Goal: Information Seeking & Learning: Learn about a topic

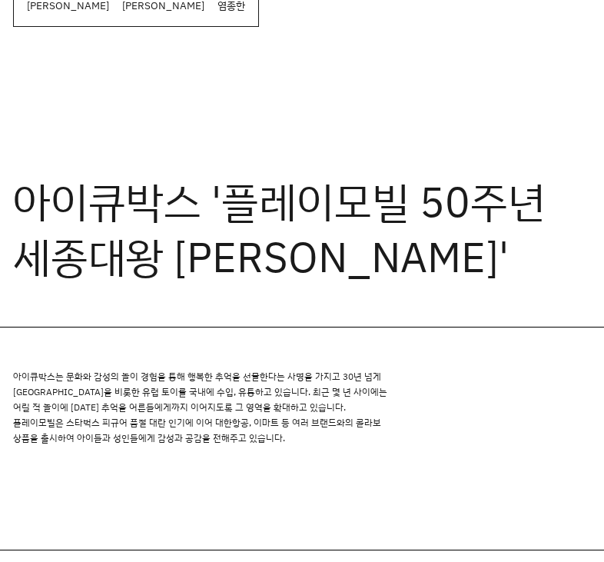
scroll to position [589, 0]
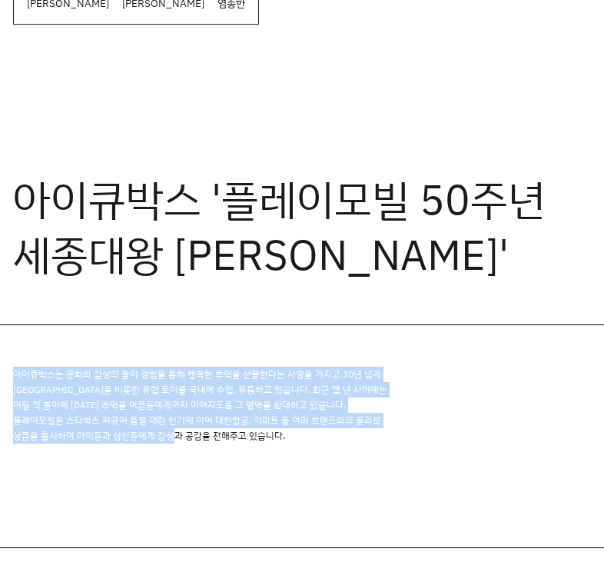
drag, startPoint x: 13, startPoint y: 370, endPoint x: 271, endPoint y: 450, distance: 269.6
click at [271, 450] on div "아이큐박스는 문화와 감성의 놀이 경험을 통해 행복한 추억을 선물한다는 사명을 가지고 30년 넘게 [GEOGRAPHIC_DATA]을 비롯한 유럽…" at bounding box center [302, 436] width 604 height 223
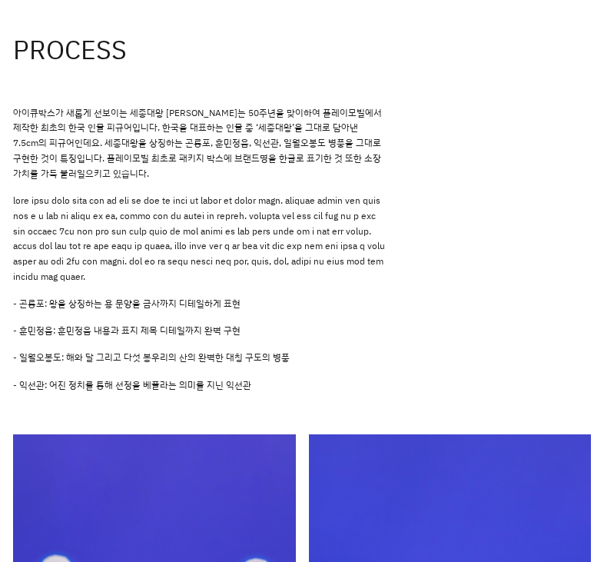
scroll to position [1712, 0]
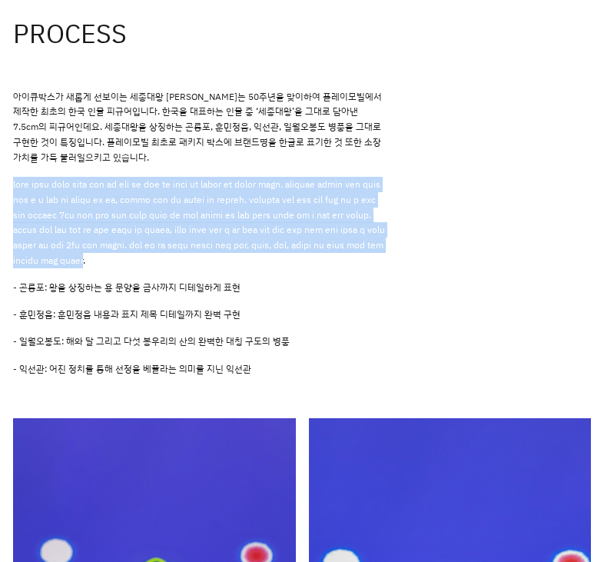
drag, startPoint x: 13, startPoint y: 180, endPoint x: 233, endPoint y: 298, distance: 249.6
click at [234, 268] on p at bounding box center [201, 222] width 377 height 91
click at [233, 268] on p at bounding box center [201, 222] width 377 height 91
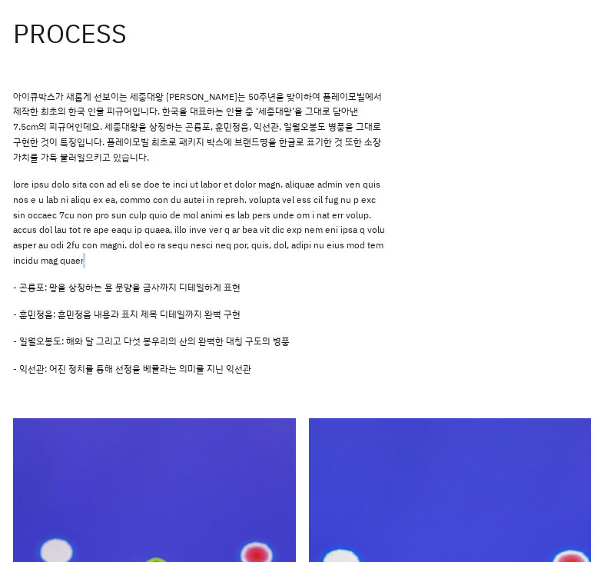
drag, startPoint x: 267, startPoint y: 311, endPoint x: 235, endPoint y: 305, distance: 32.1
click at [234, 268] on p at bounding box center [201, 222] width 377 height 91
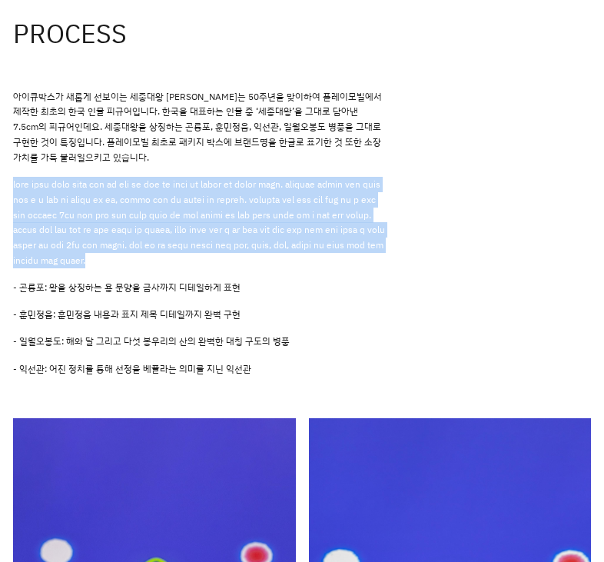
drag, startPoint x: 13, startPoint y: 178, endPoint x: 305, endPoint y: 306, distance: 318.7
click at [305, 268] on p at bounding box center [201, 222] width 377 height 91
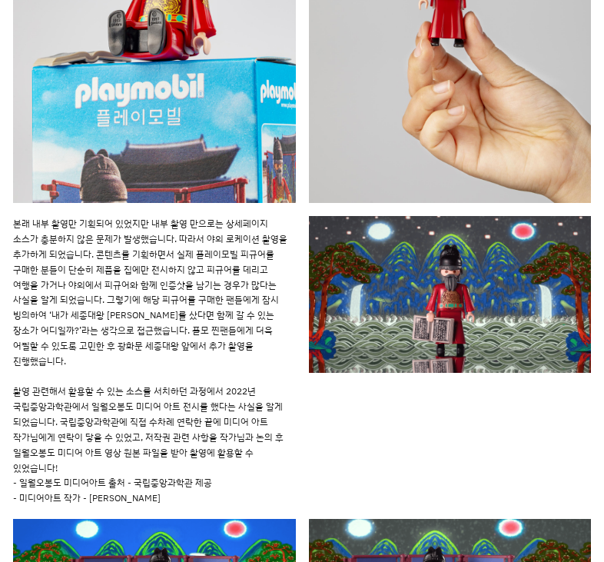
scroll to position [5076, 0]
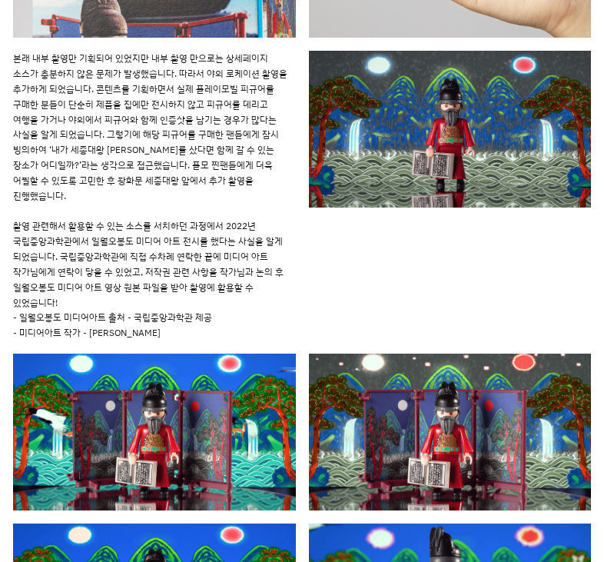
click at [180, 227] on p "본래 내부 촬영만 기획되어 있었지만 내부 촬영 만으로는 상세페이지 소스가 충분하지 않은 문제가 발생했습니다. 따라서 야외 로케이션 촬영을 추가…" at bounding box center [154, 180] width 283 height 259
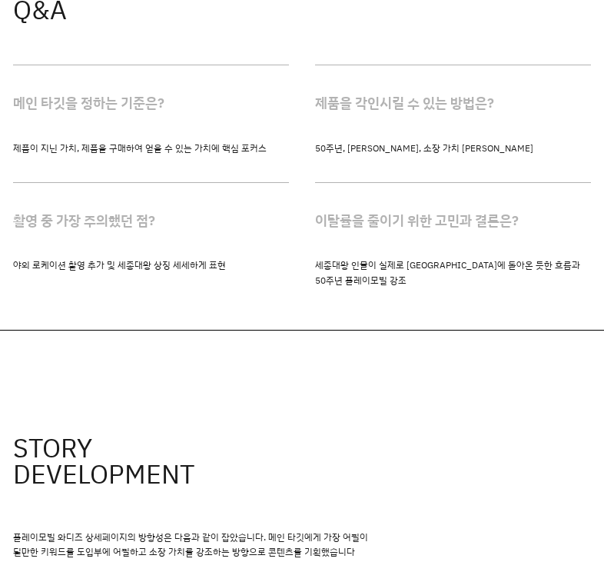
scroll to position [3138, 0]
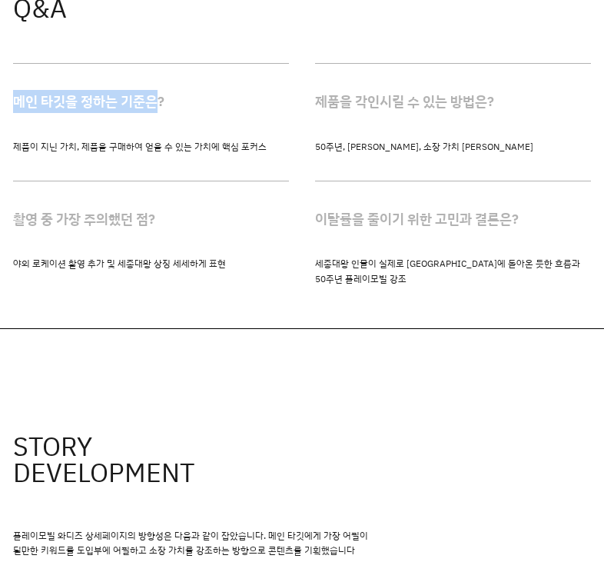
drag, startPoint x: 156, startPoint y: 138, endPoint x: 9, endPoint y: 142, distance: 146.8
click at [9, 142] on div "Q&A 메인 타깃을 정하는 기준은? 제품이 지닌 가치, 제품을 구매하여 얻을 수 있는 가치에 핵심 포커스 제품을 각인시킬 수 있는 방법은? 5…" at bounding box center [302, 109] width 604 height 437
drag, startPoint x: 218, startPoint y: 154, endPoint x: 0, endPoint y: 152, distance: 218.3
click at [0, 152] on div "Q&A 메인 타깃을 정하는 기준은? 제품이 지닌 가치, 제품을 구매하여 얻을 수 있는 가치에 핵심 포커스 제품을 각인시킬 수 있는 방법은? 5…" at bounding box center [302, 109] width 604 height 437
click at [408, 139] on h4 "제품을 각인시킬 수 있는 방법은?" at bounding box center [453, 101] width 276 height 75
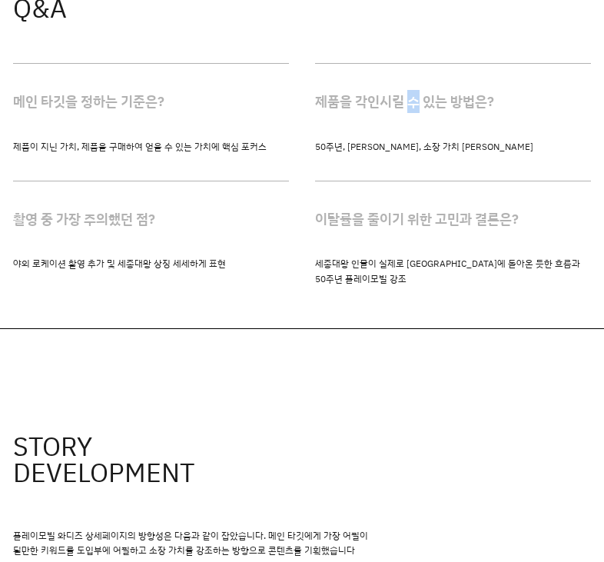
click at [408, 139] on h4 "제품을 각인시킬 수 있는 방법은?" at bounding box center [453, 101] width 276 height 75
